Goal: Navigation & Orientation: Find specific page/section

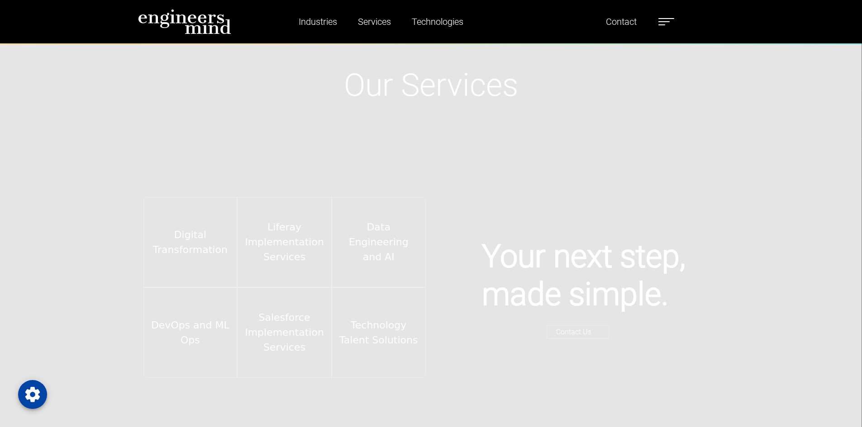
scroll to position [1719, 0]
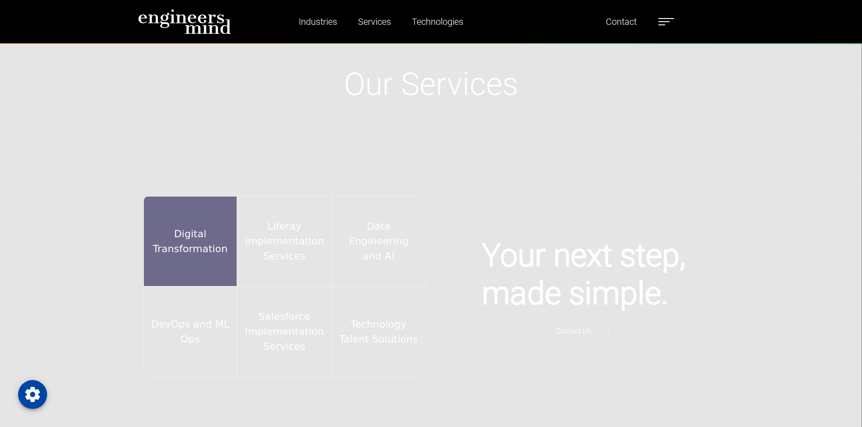
click at [197, 207] on div "Digital Transformation" at bounding box center [190, 241] width 94 height 90
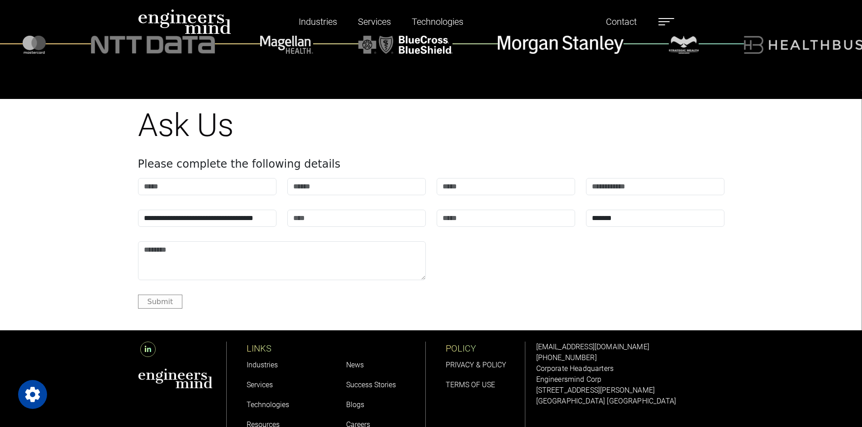
scroll to position [3617, 0]
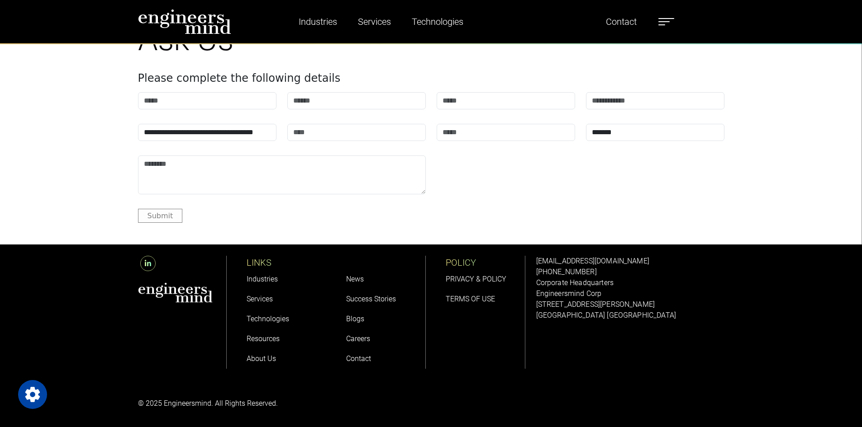
click at [355, 339] on link "Careers" at bounding box center [358, 339] width 24 height 9
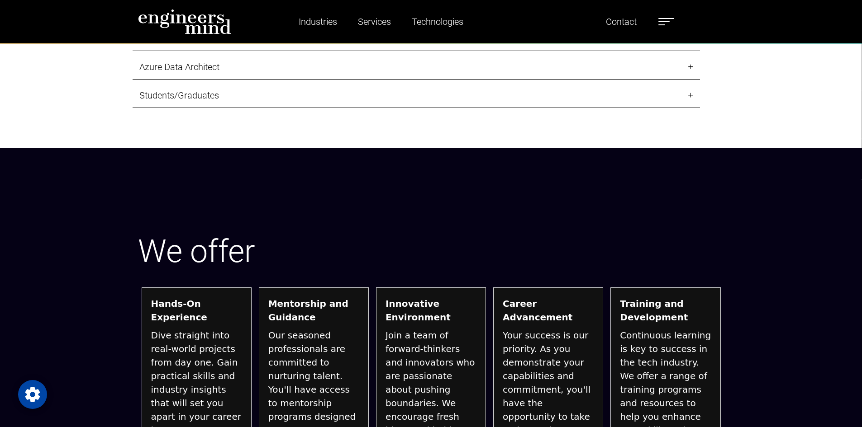
scroll to position [1312, 0]
